Goal: Task Accomplishment & Management: Use online tool/utility

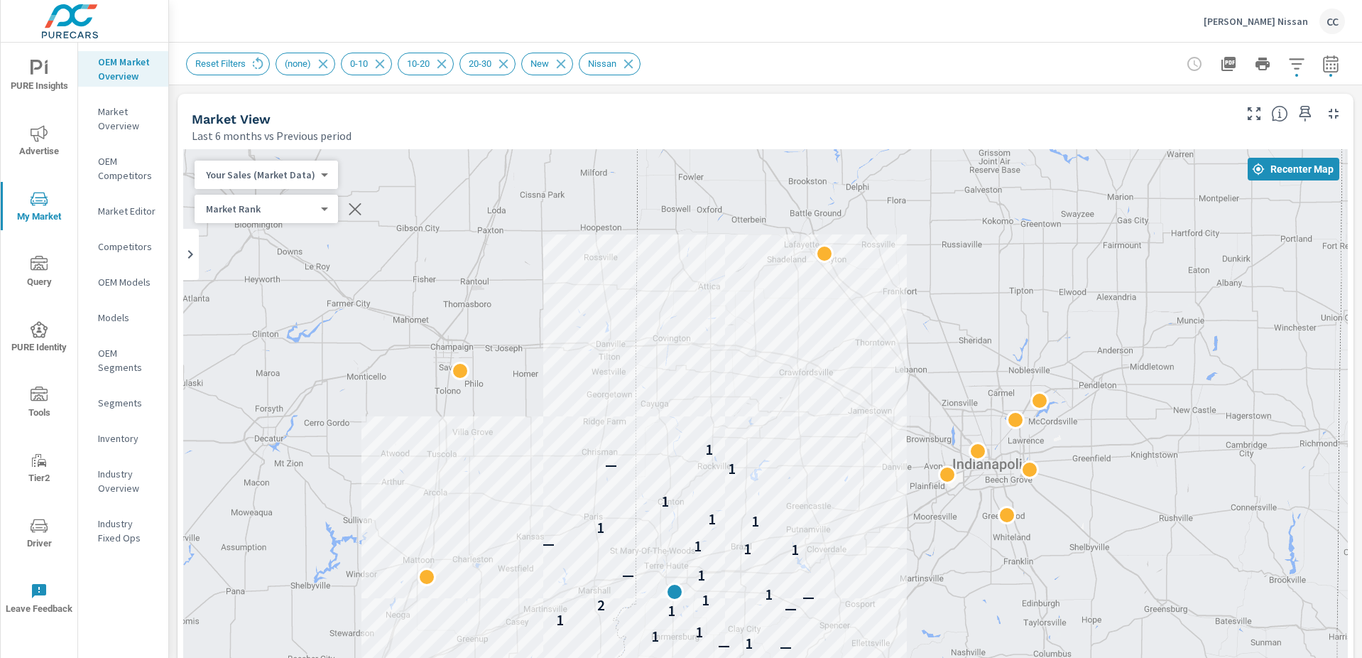
scroll to position [1979, 0]
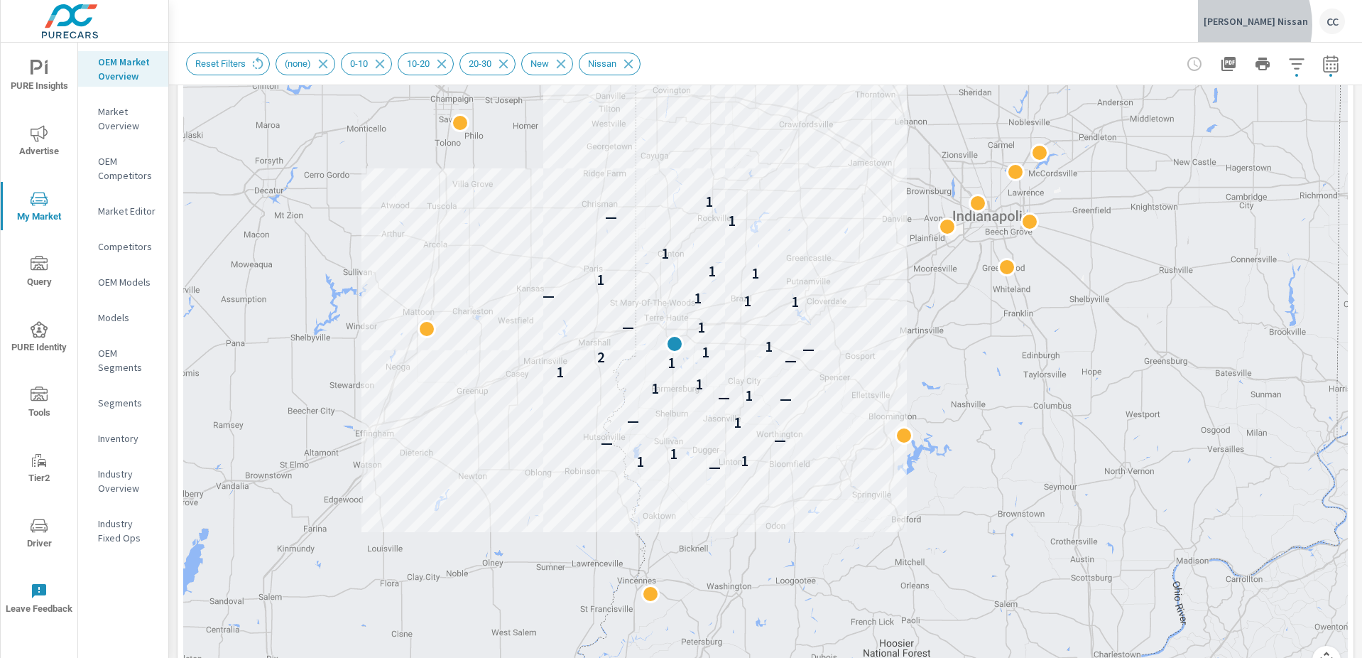
click at [1259, 25] on p "Dorsett Nissan" at bounding box center [1256, 21] width 104 height 13
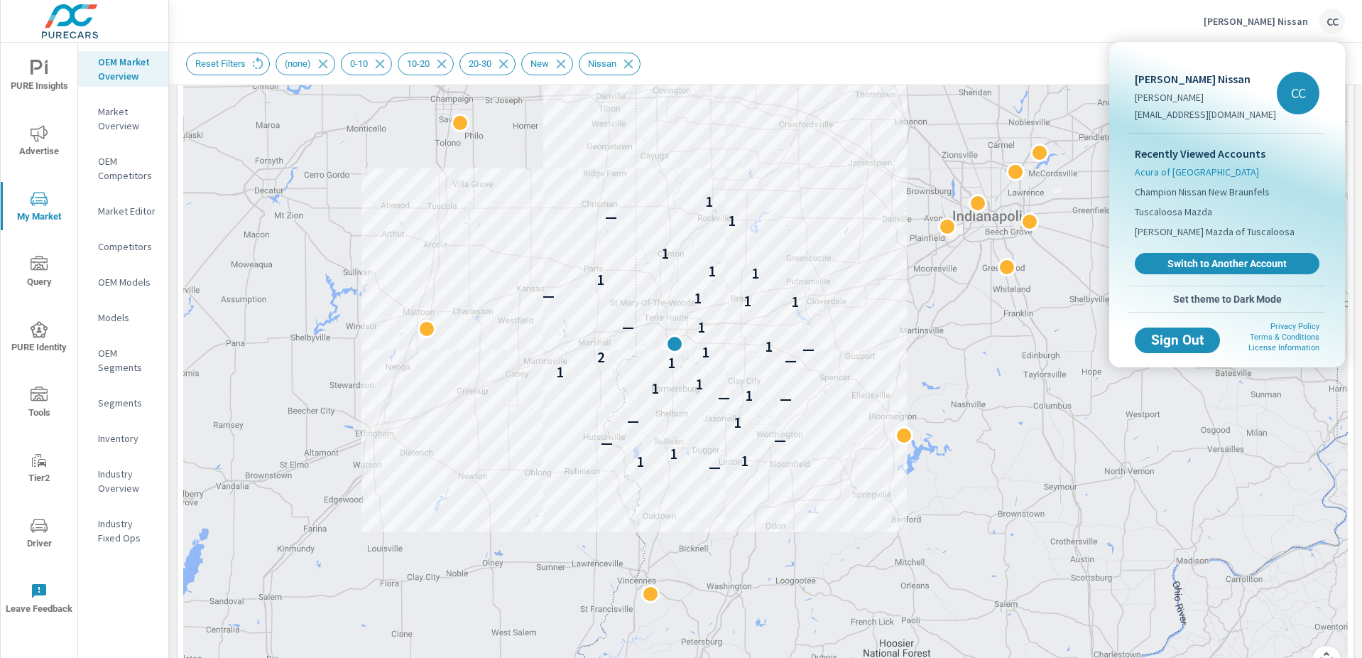
click at [1189, 175] on span "Acura of [GEOGRAPHIC_DATA]" at bounding box center [1197, 172] width 124 height 14
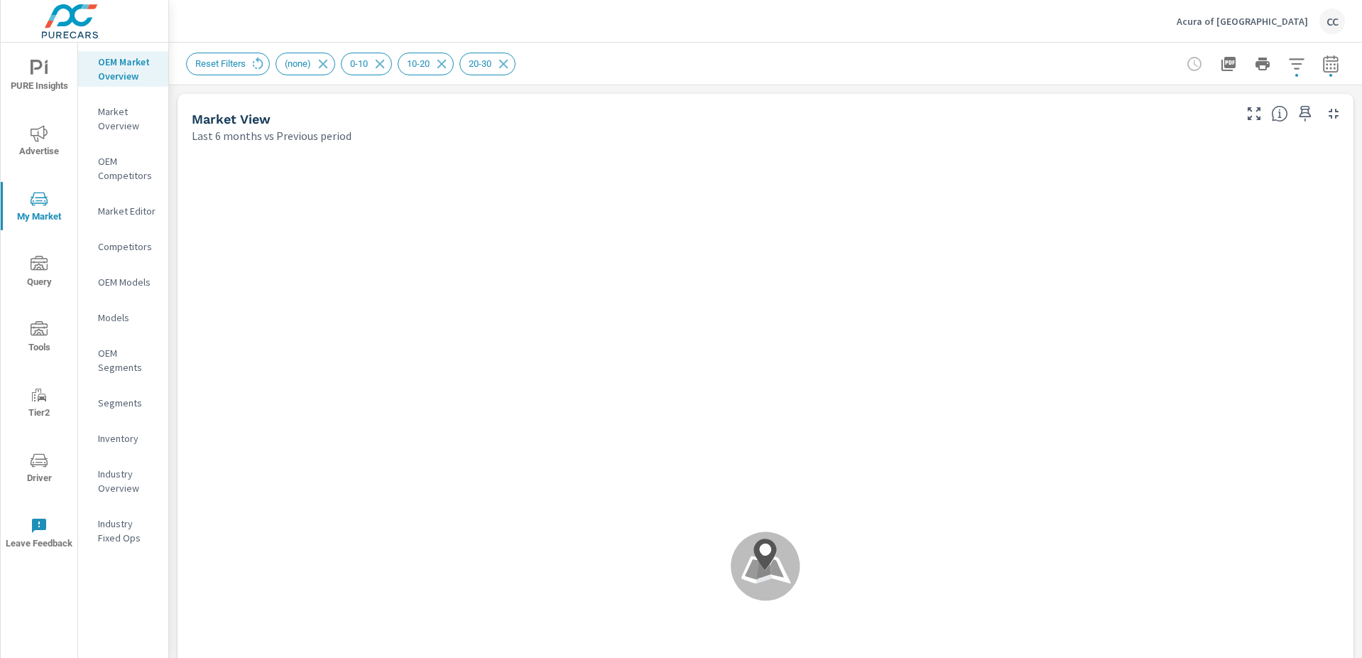
click at [146, 211] on p "Market Editor" at bounding box center [127, 211] width 59 height 14
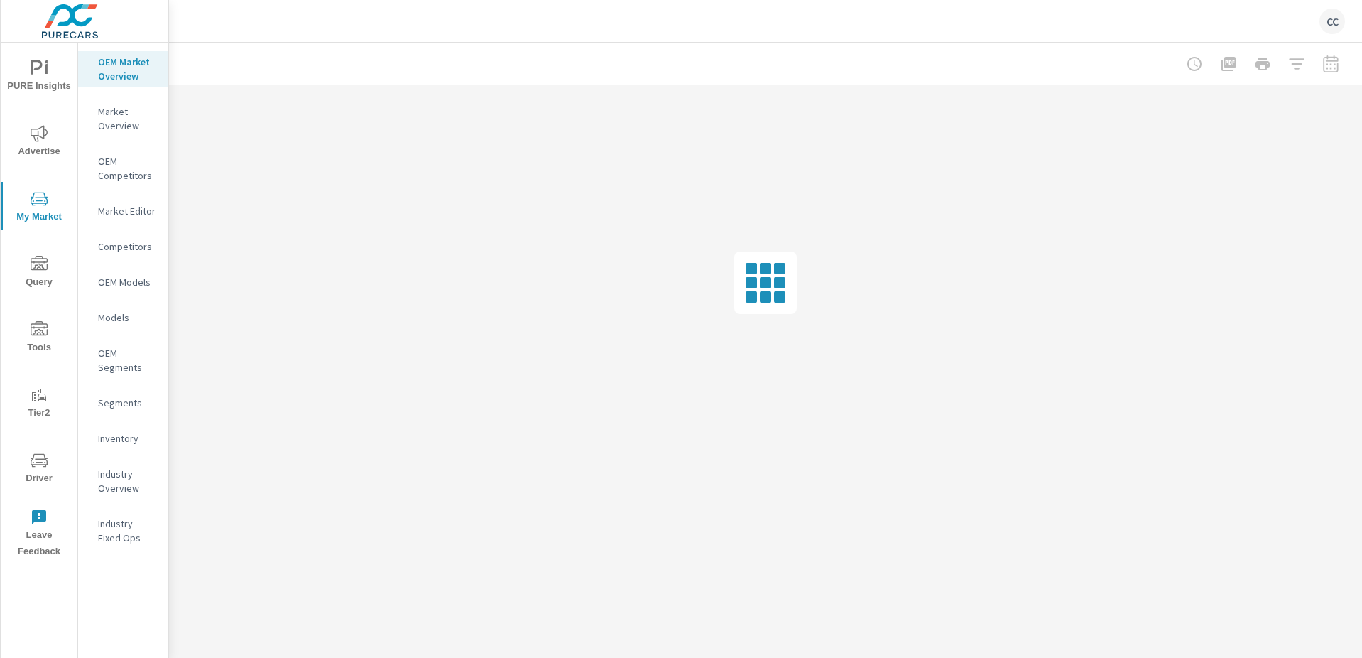
scroll to position [1992, 0]
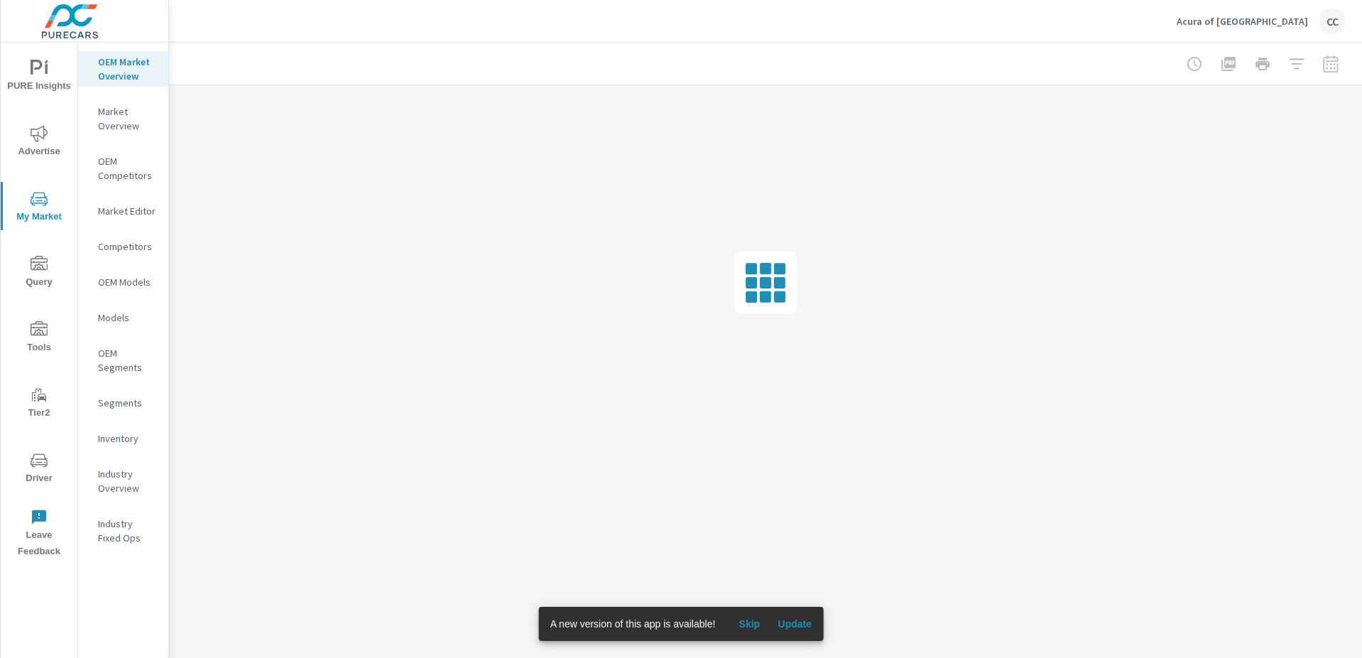
click at [805, 627] on span "Update" at bounding box center [795, 623] width 34 height 13
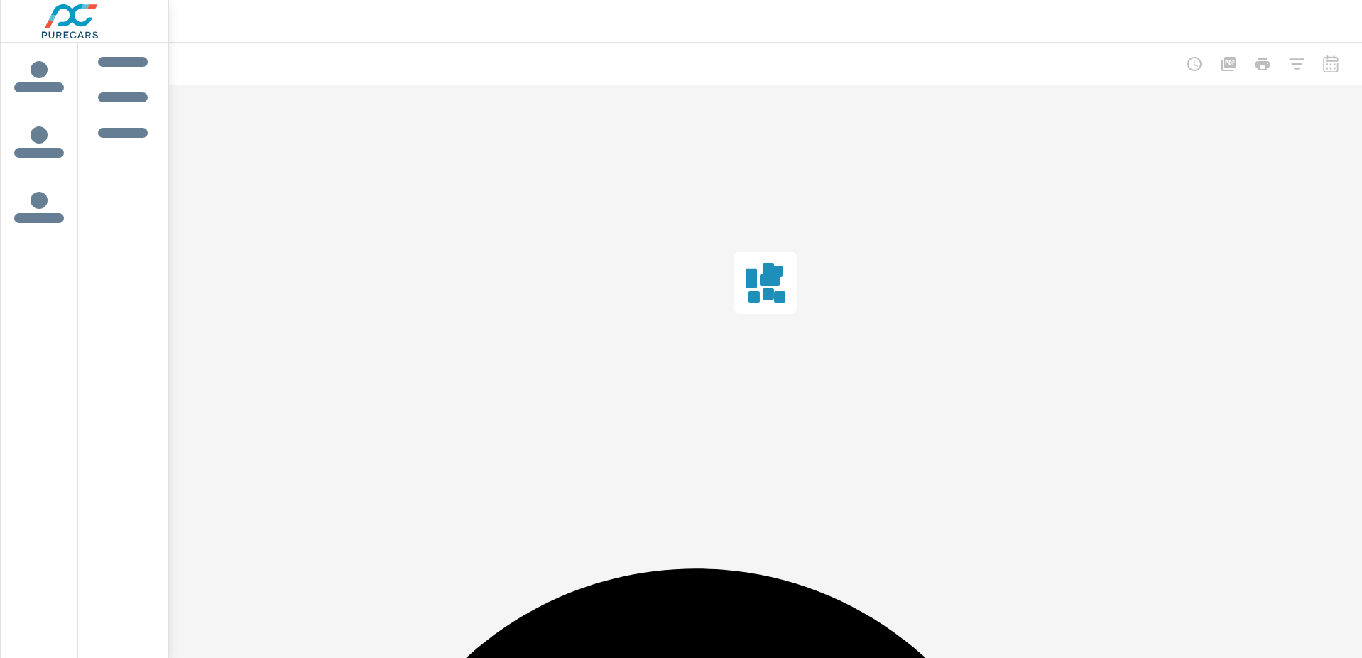
scroll to position [1992, 0]
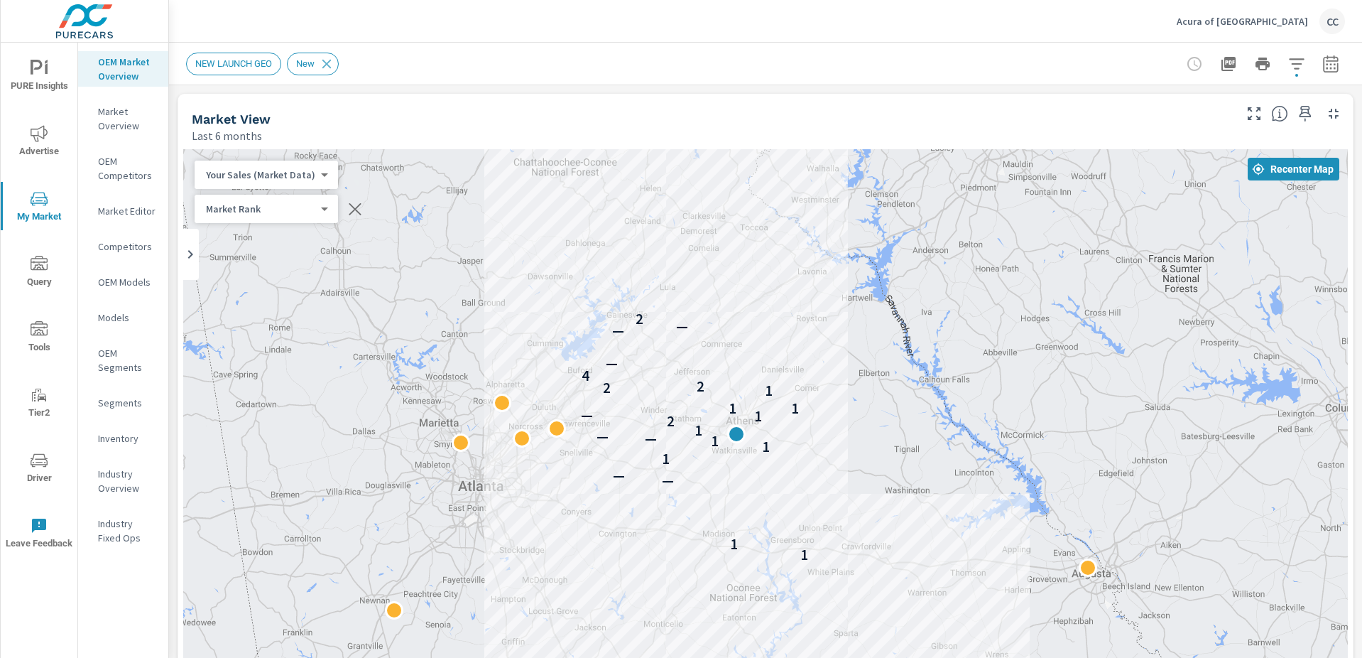
drag, startPoint x: 368, startPoint y: 504, endPoint x: 565, endPoint y: 508, distance: 197.5
click at [565, 508] on div "1 1 — — 1 1 1 — — 1 1 2 1 — 1 1 1 2 2 4 — — — 2" at bounding box center [765, 437] width 1165 height 577
